Goal: Information Seeking & Learning: Learn about a topic

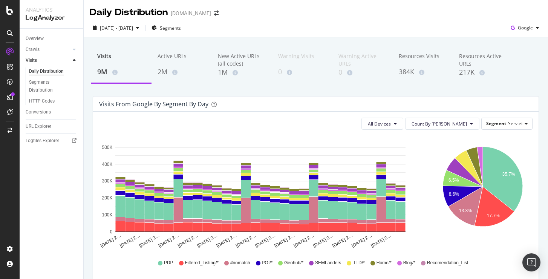
click at [223, 63] on div "New Active URLs (all codes)" at bounding box center [242, 59] width 48 height 15
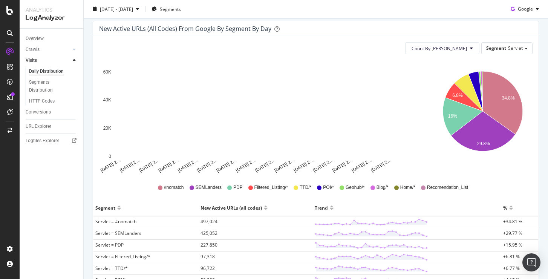
scroll to position [77, 0]
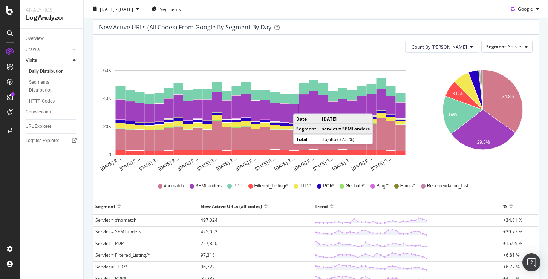
click at [301, 106] on rect "A chart." at bounding box center [304, 105] width 10 height 23
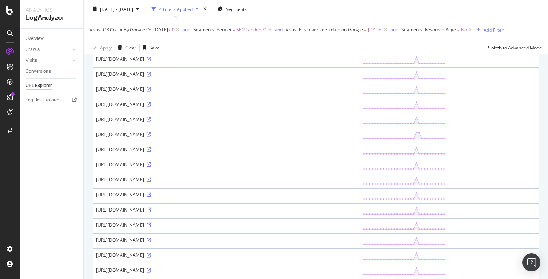
scroll to position [296, 0]
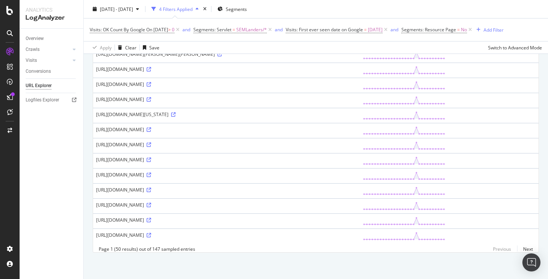
scroll to position [661, 0]
